Goal: Task Accomplishment & Management: Use online tool/utility

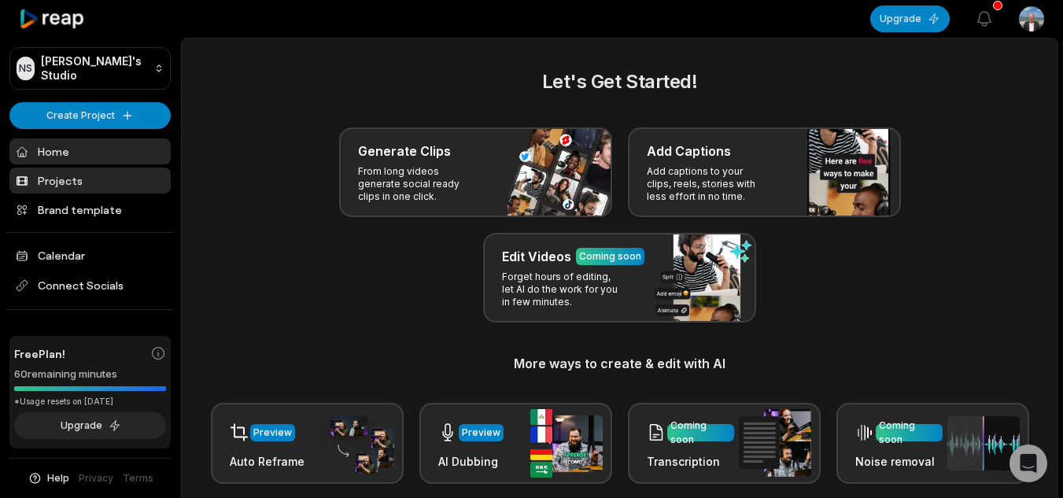
click at [123, 186] on link "Projects" at bounding box center [89, 181] width 161 height 26
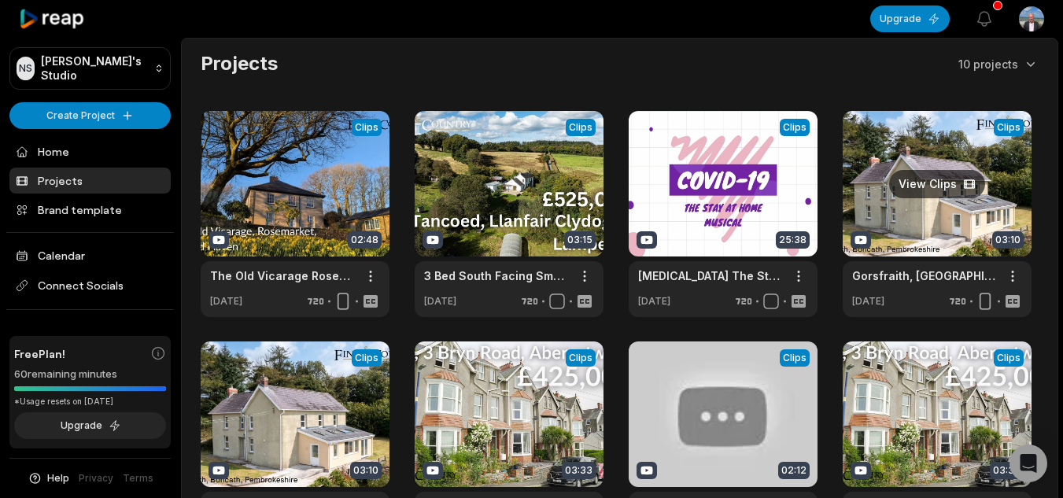
click at [929, 179] on link at bounding box center [936, 214] width 189 height 206
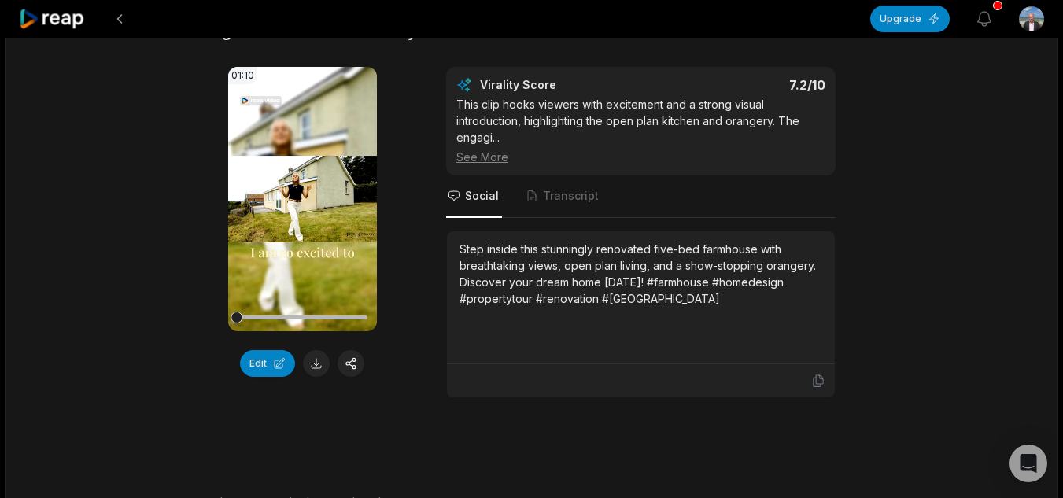
scroll to position [138, 0]
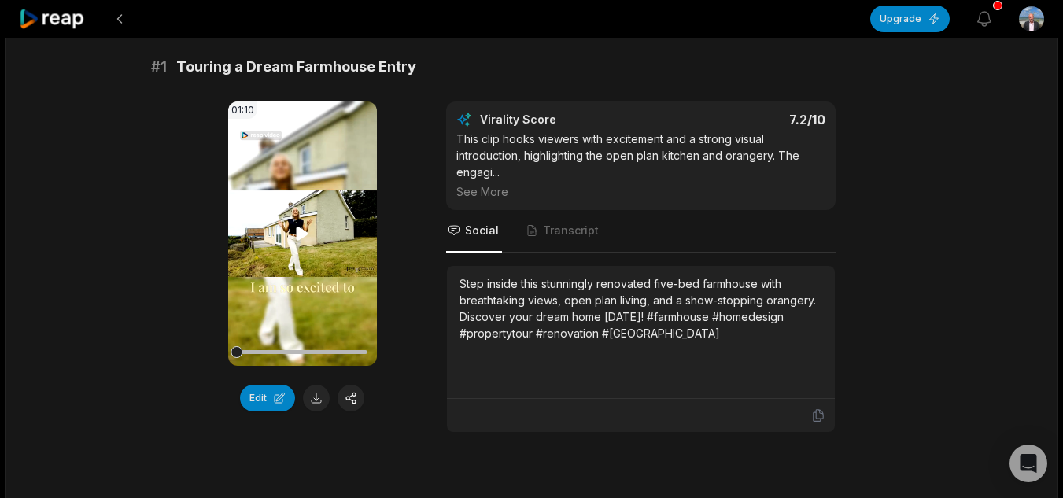
click at [303, 227] on icon at bounding box center [302, 233] width 19 height 19
click at [116, 20] on button at bounding box center [119, 19] width 28 height 28
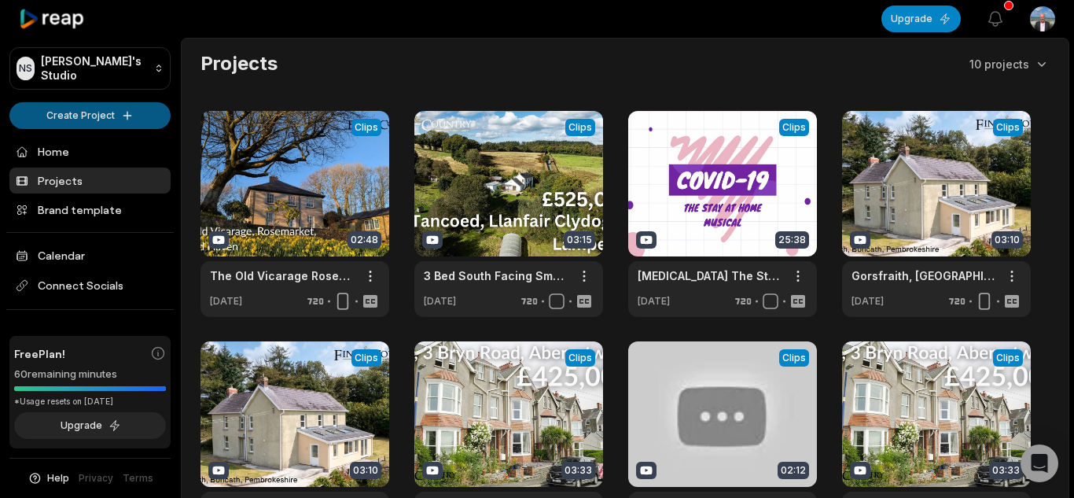
click at [88, 120] on html "NS [PERSON_NAME]'s Studio Create Project Home Projects Brand template Calendar …" at bounding box center [537, 249] width 1074 height 498
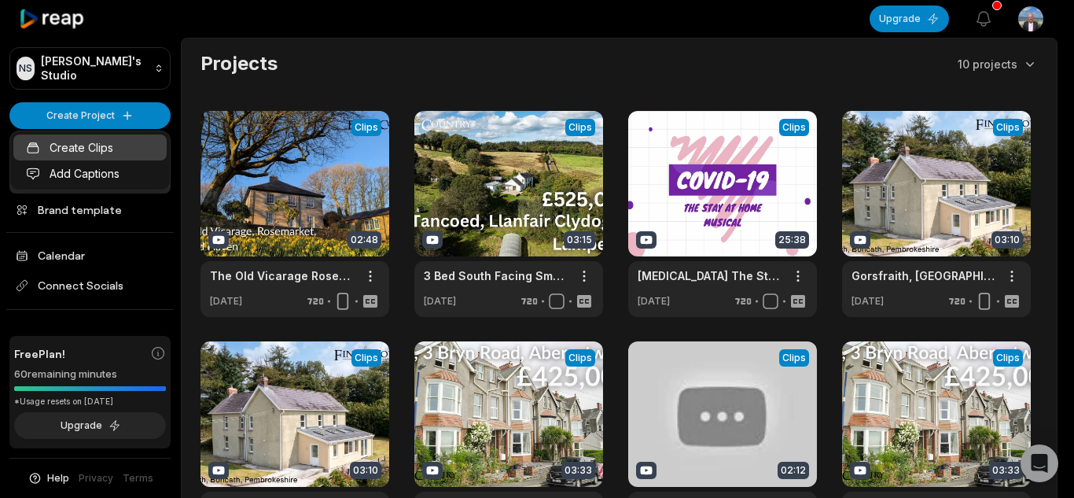
click at [93, 145] on link "Create Clips" at bounding box center [89, 147] width 153 height 26
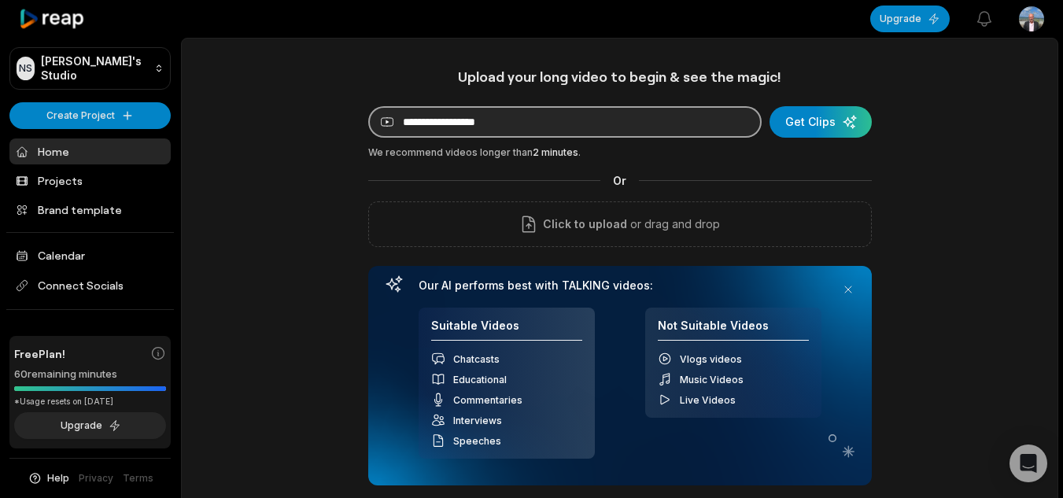
click at [636, 131] on input at bounding box center [564, 121] width 393 height 31
paste input "**********"
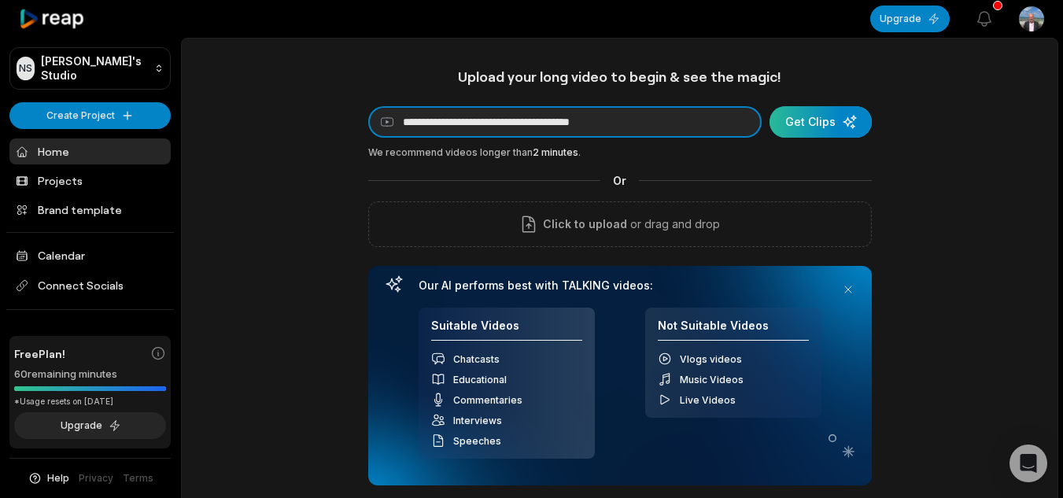
type input "**********"
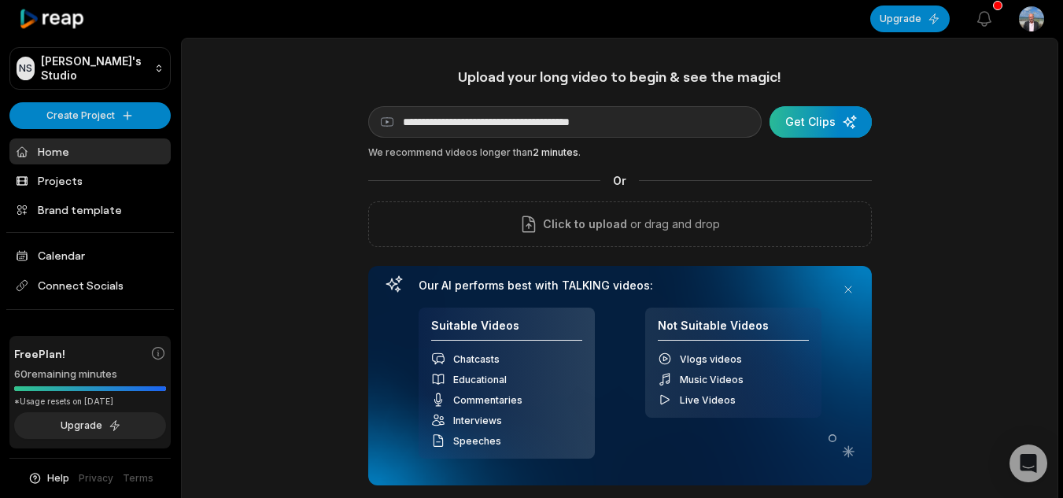
click at [845, 138] on div "submit" at bounding box center [820, 121] width 102 height 31
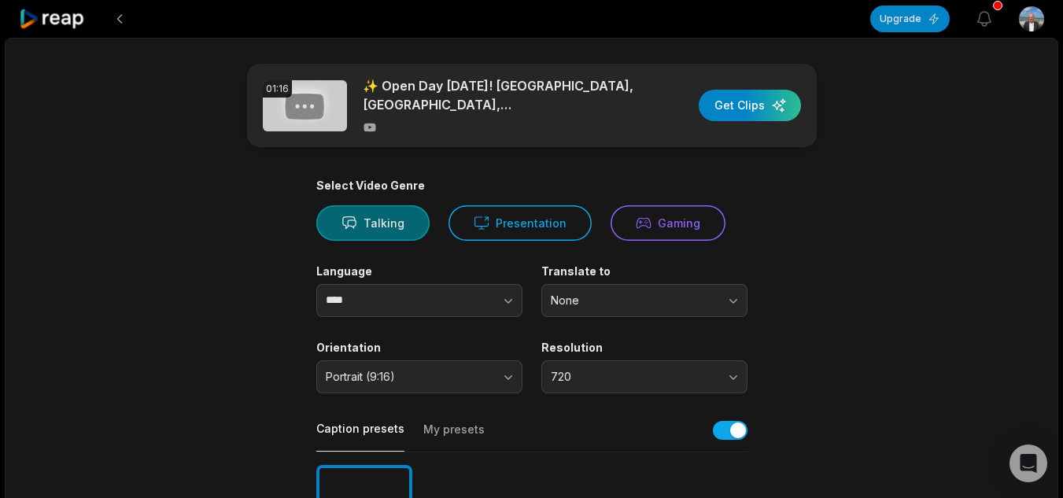
click at [396, 226] on button "Talking" at bounding box center [372, 222] width 113 height 35
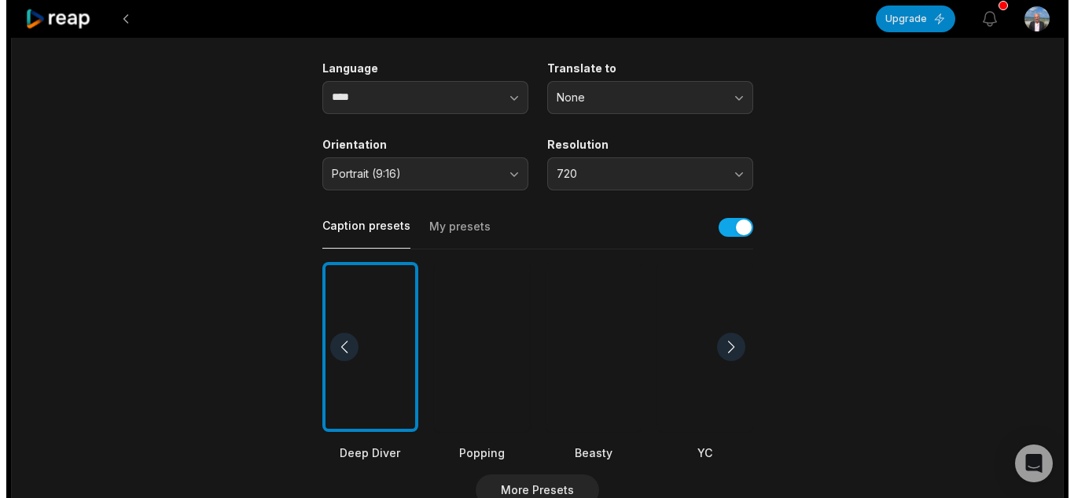
scroll to position [359, 0]
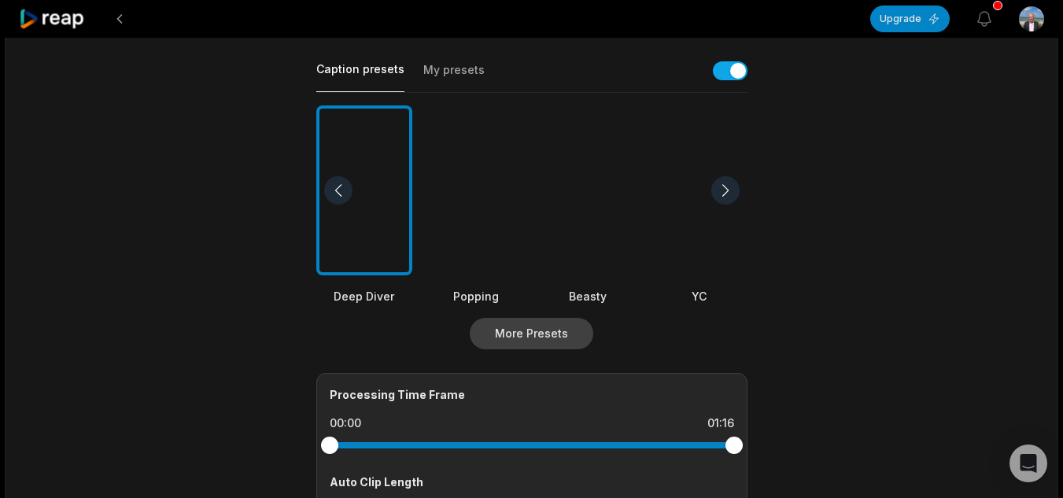
click at [562, 335] on button "More Presets" at bounding box center [531, 333] width 123 height 31
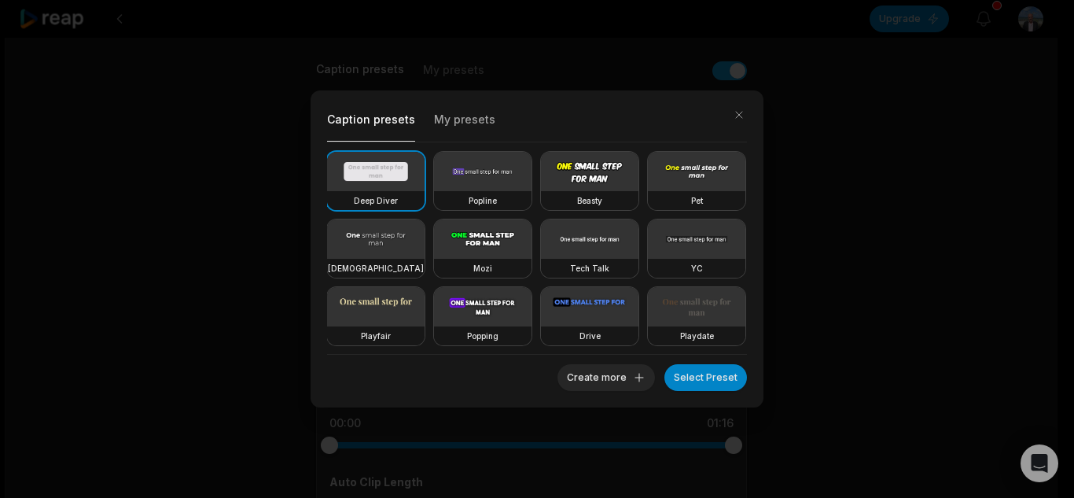
scroll to position [46, 0]
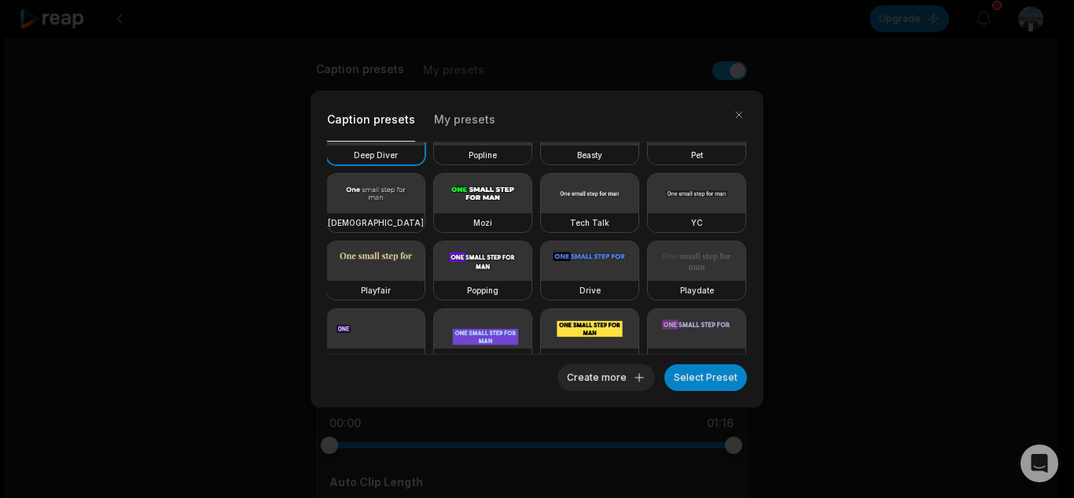
click at [425, 267] on video at bounding box center [376, 260] width 98 height 39
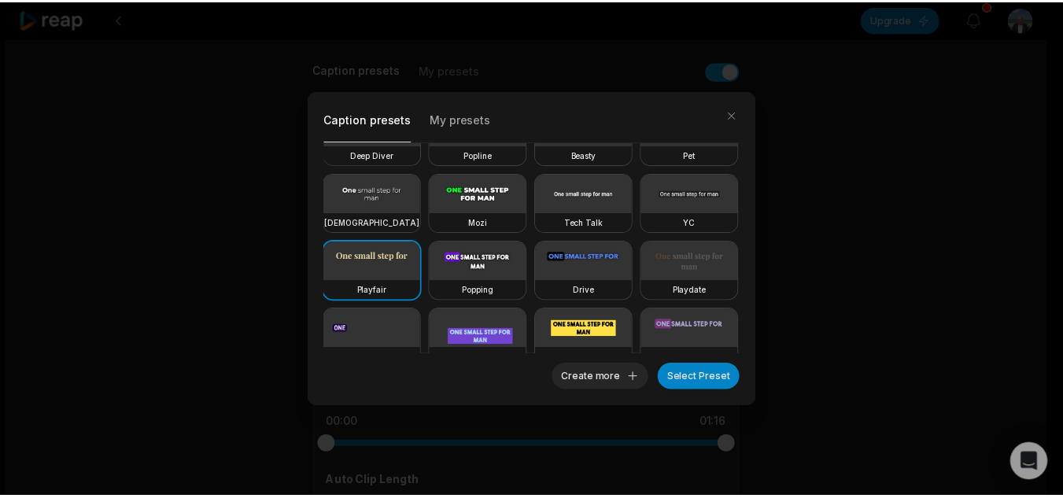
scroll to position [135, 0]
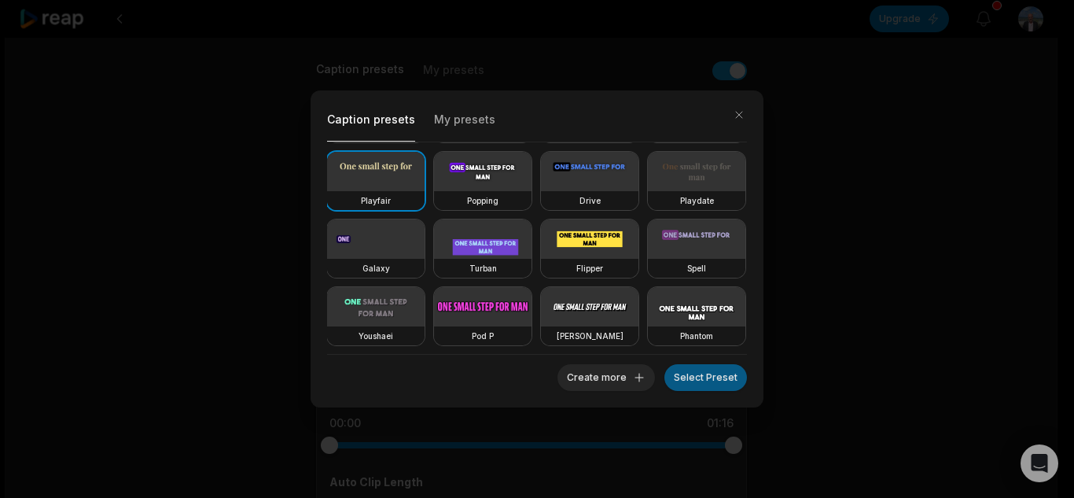
click at [696, 376] on button "Select Preset" at bounding box center [706, 377] width 83 height 27
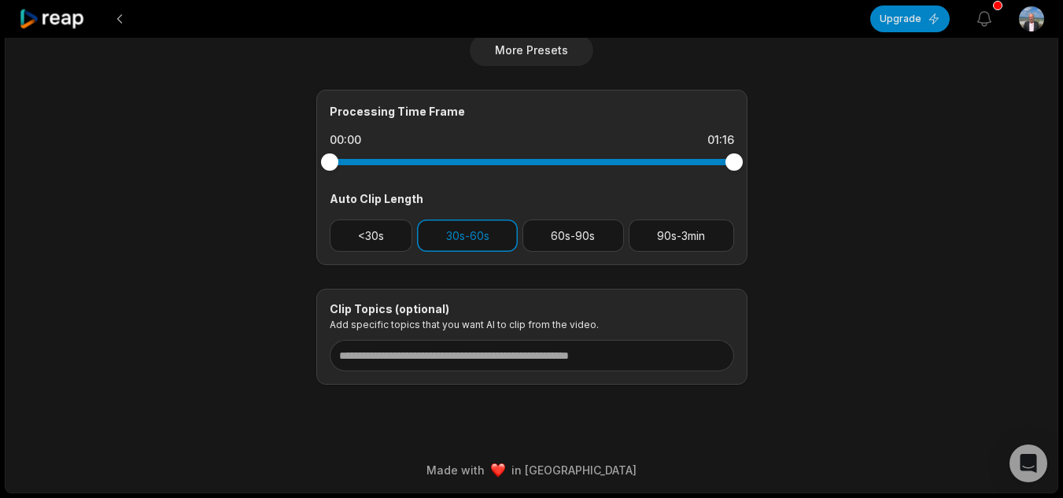
scroll to position [0, 0]
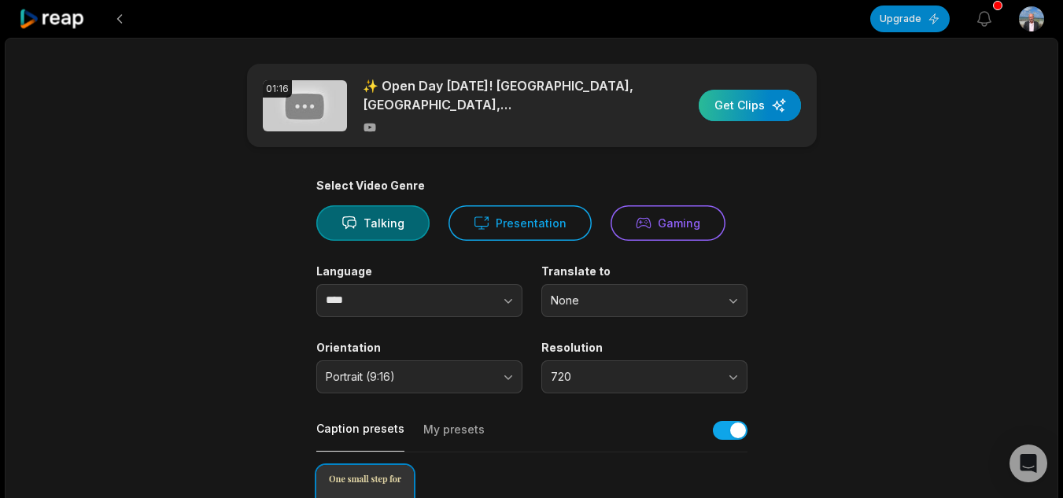
click at [757, 108] on div "button" at bounding box center [749, 105] width 102 height 31
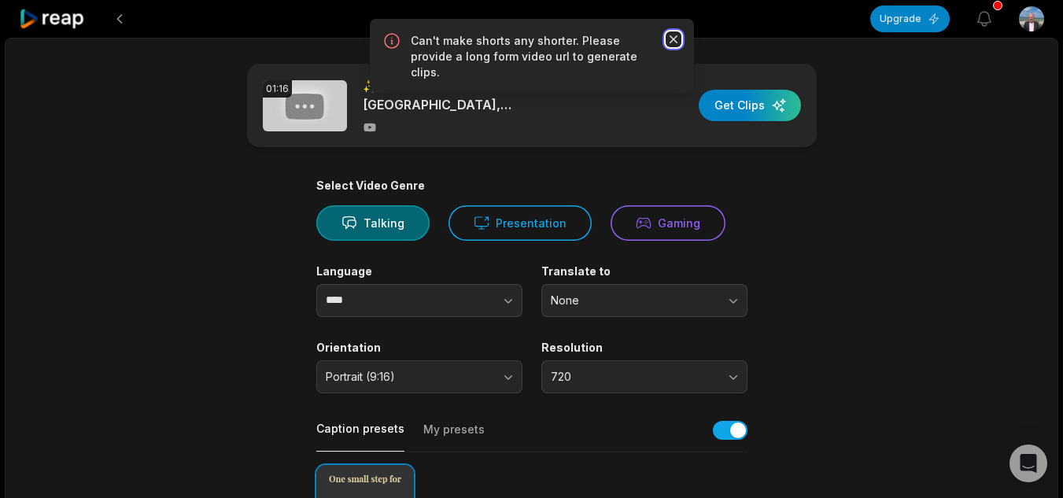
click at [678, 43] on icon "button" at bounding box center [673, 39] width 16 height 16
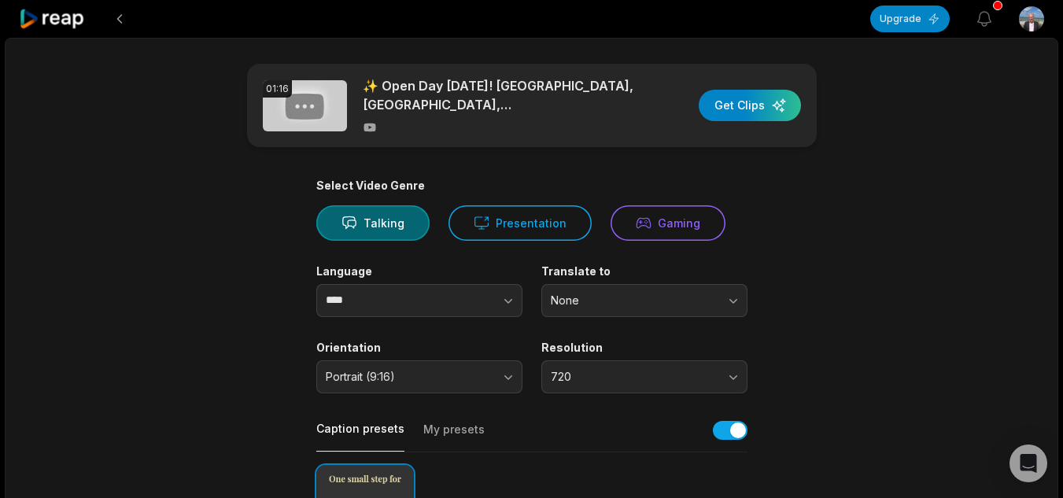
click at [43, 20] on icon at bounding box center [52, 19] width 67 height 21
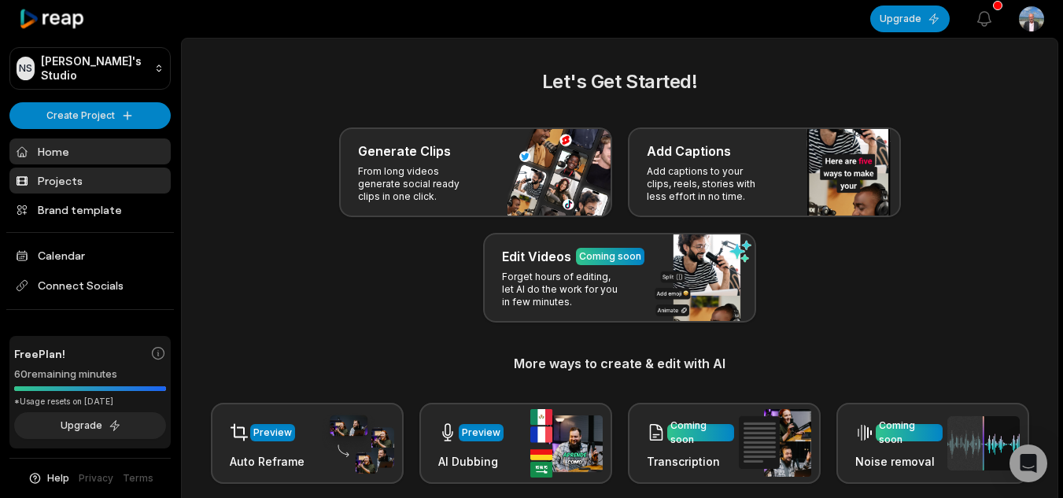
click at [61, 174] on link "Projects" at bounding box center [89, 181] width 161 height 26
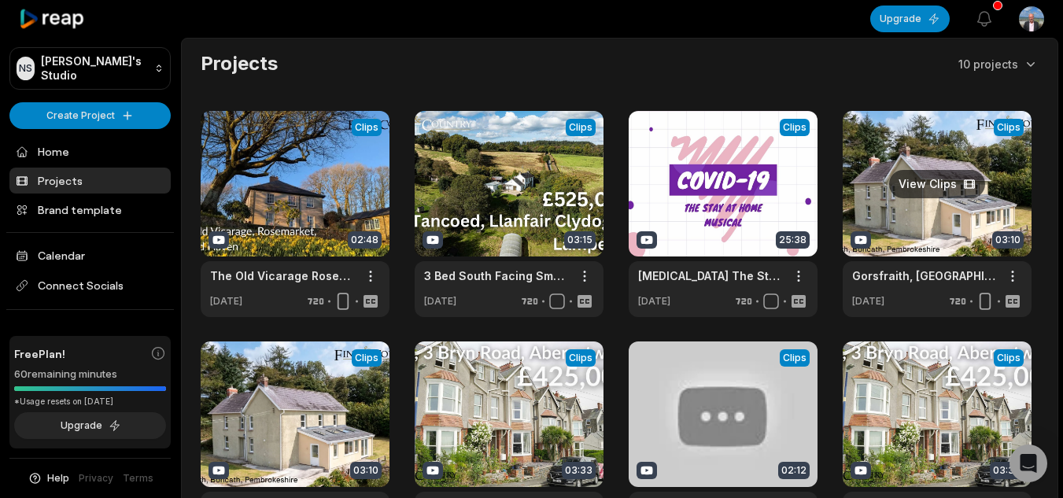
click at [952, 186] on link at bounding box center [936, 214] width 189 height 206
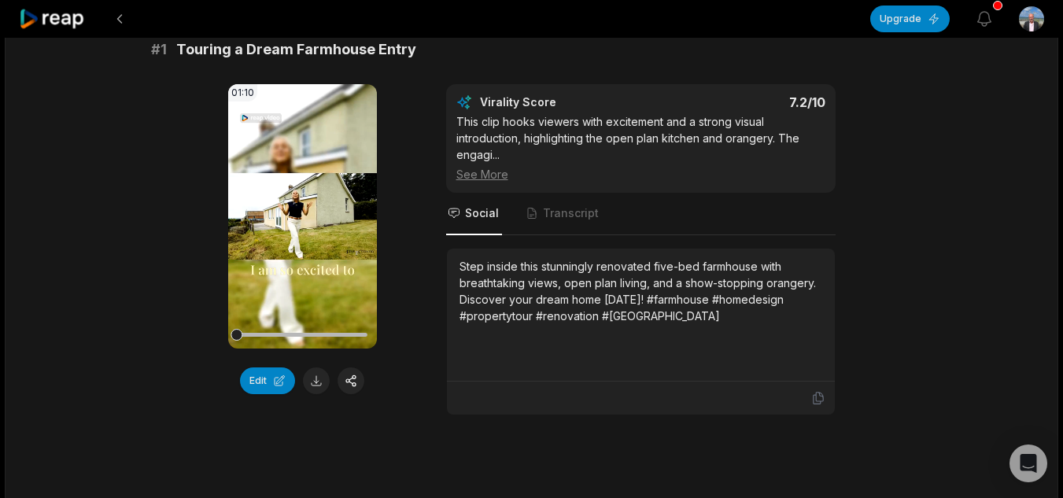
scroll to position [179, 0]
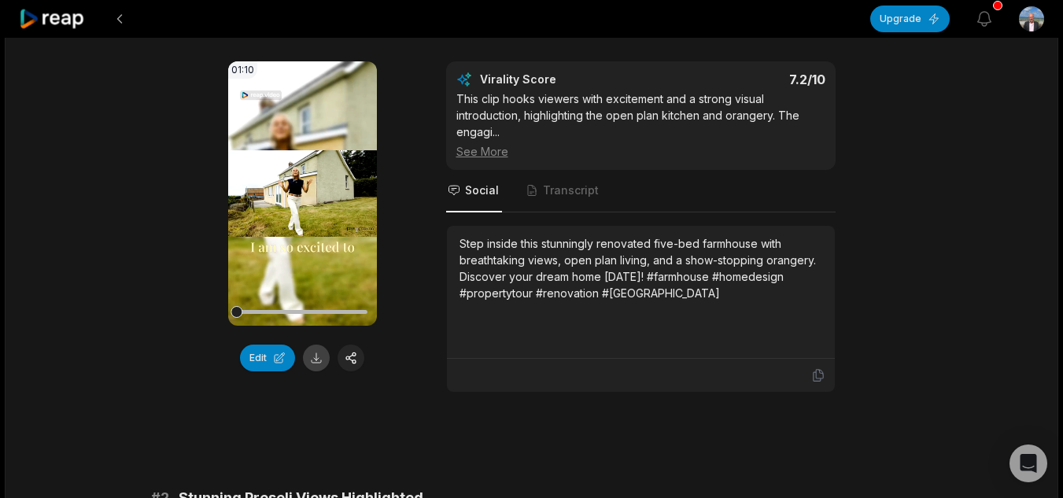
click at [320, 359] on button at bounding box center [316, 357] width 27 height 27
click at [1017, 466] on div "Open Intercom Messenger" at bounding box center [1028, 464] width 42 height 42
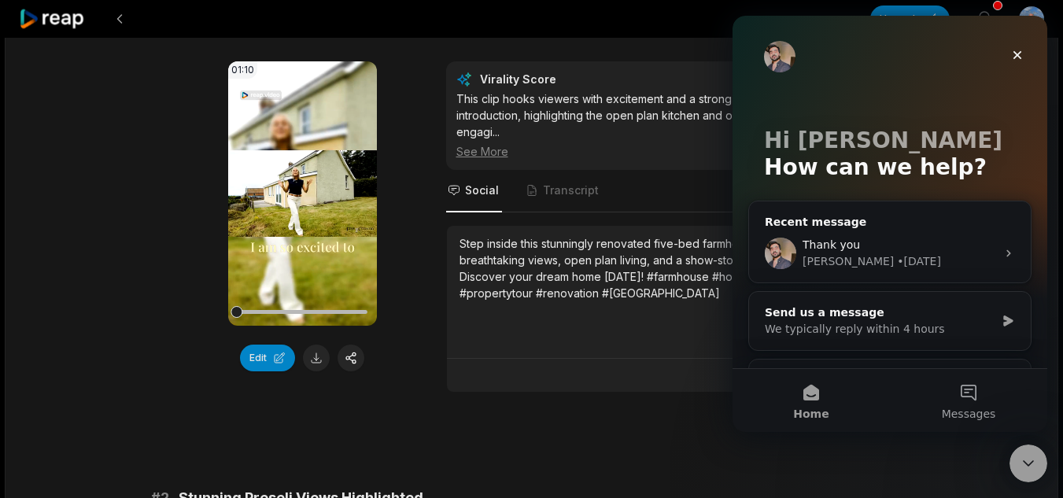
scroll to position [0, 0]
click at [964, 402] on button "Messages" at bounding box center [967, 400] width 157 height 63
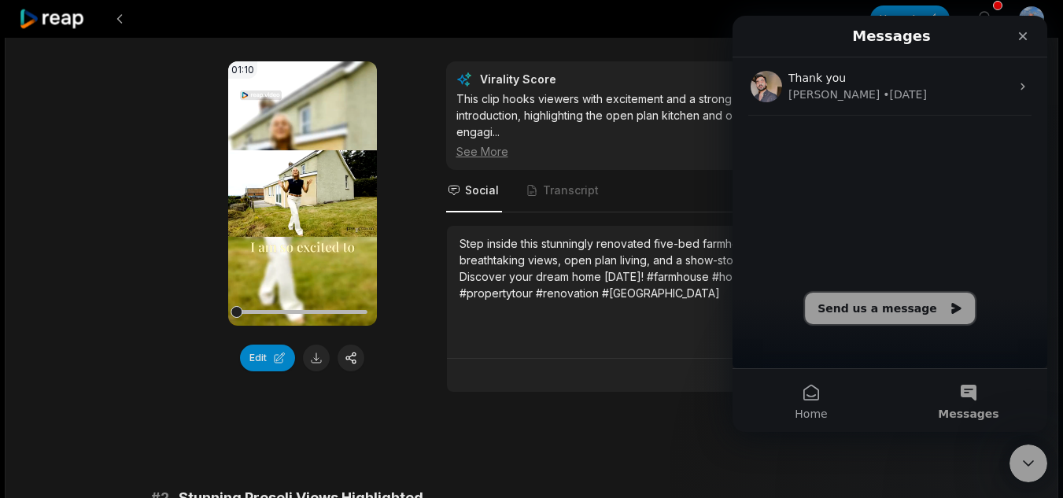
click at [894, 319] on button "Send us a message" at bounding box center [890, 308] width 170 height 31
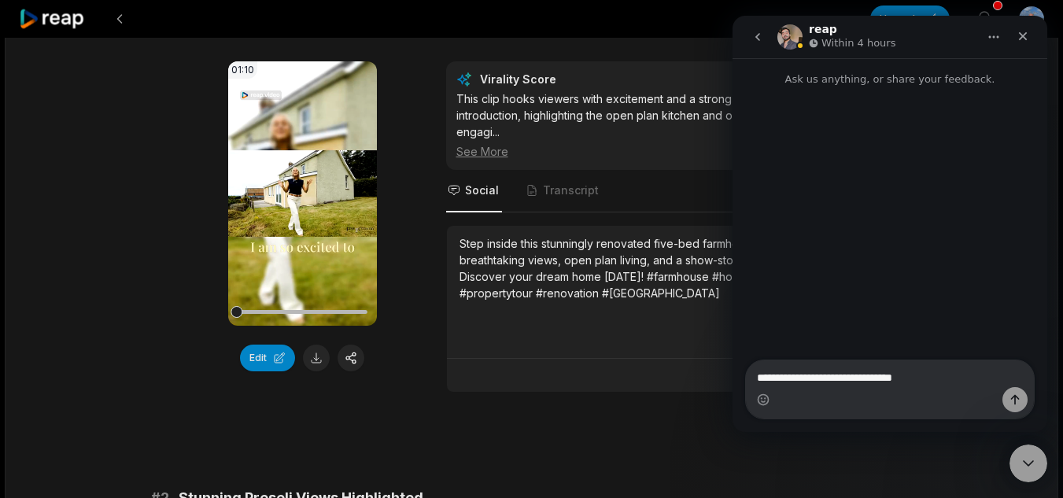
type textarea "**********"
